Goal: Check status

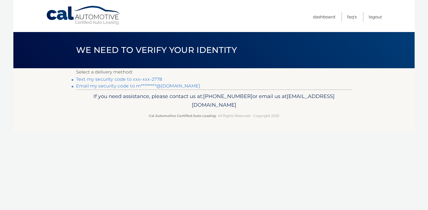
click at [142, 80] on link "Text my security code to xxx-xxx-2778" at bounding box center [119, 79] width 86 height 5
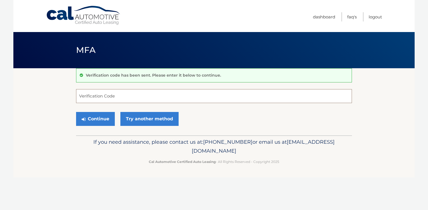
click at [143, 94] on input "Verification Code" at bounding box center [214, 96] width 276 height 14
type input "284590"
click at [96, 117] on button "Continue" at bounding box center [95, 119] width 39 height 14
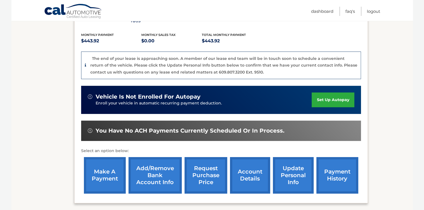
scroll to position [162, 0]
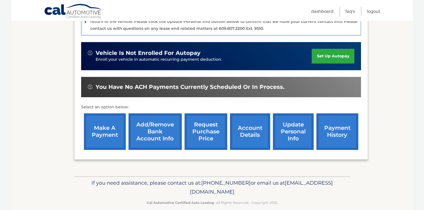
click at [242, 121] on link "account details" at bounding box center [250, 132] width 40 height 37
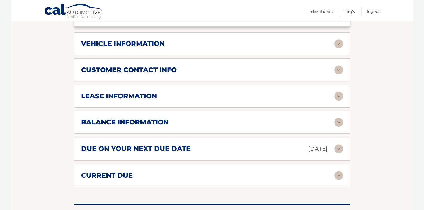
scroll to position [273, 0]
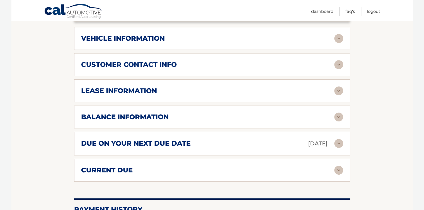
click at [330, 113] on div "balance information" at bounding box center [207, 117] width 253 height 8
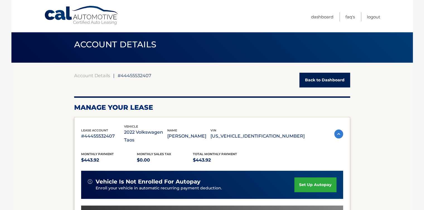
scroll to position [0, 0]
